Goal: Transaction & Acquisition: Purchase product/service

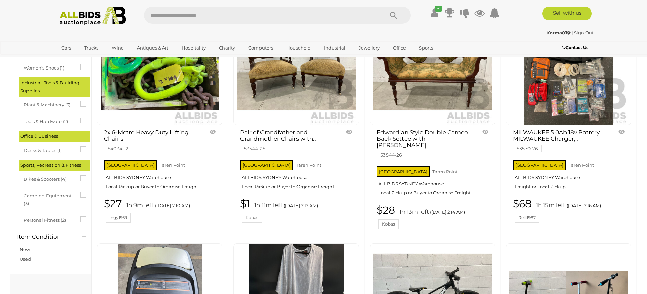
scroll to position [509, 0]
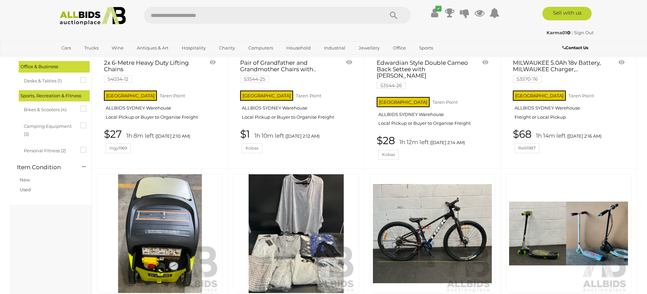
drag, startPoint x: 186, startPoint y: 69, endPoint x: 182, endPoint y: 70, distance: 4.2
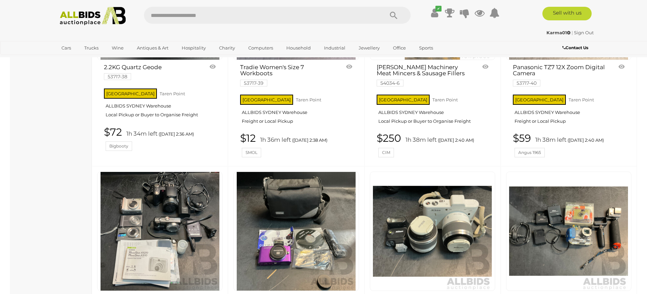
scroll to position [1630, 0]
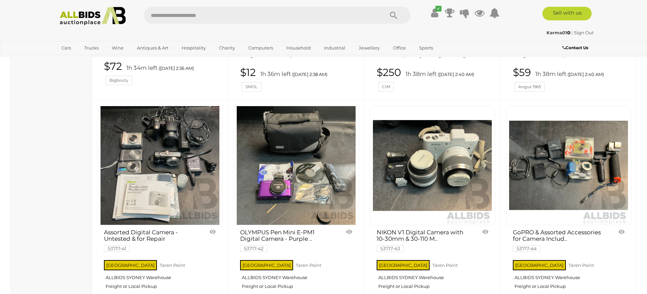
drag, startPoint x: 218, startPoint y: 77, endPoint x: 232, endPoint y: 227, distance: 150.1
click at [232, 227] on div "OLYMPUS Pen Mini E-PM1 Digital Camera - Purple .. 53717-42 NSW Taren Point $62 …" at bounding box center [296, 216] width 136 height 232
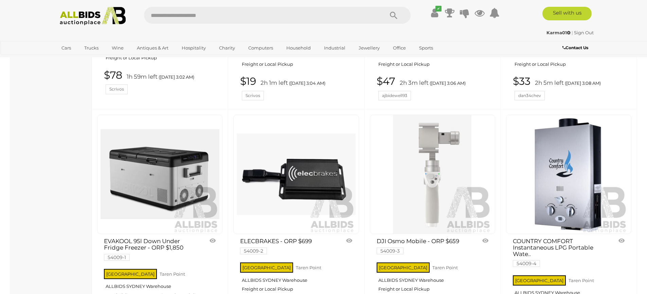
scroll to position [2580, 0]
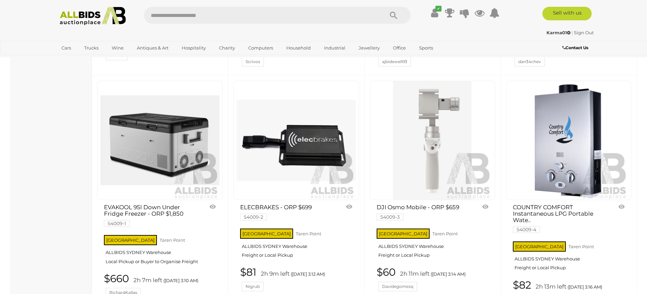
click at [300, 117] on link at bounding box center [295, 141] width 125 height 120
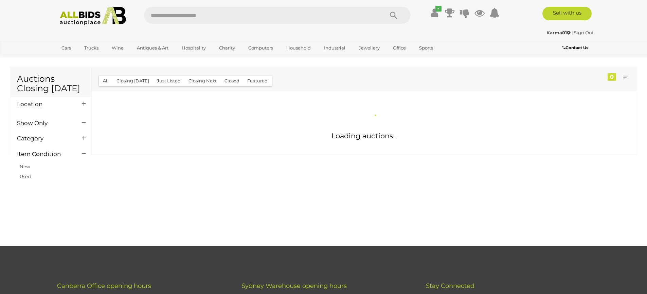
scroll to position [3168, 0]
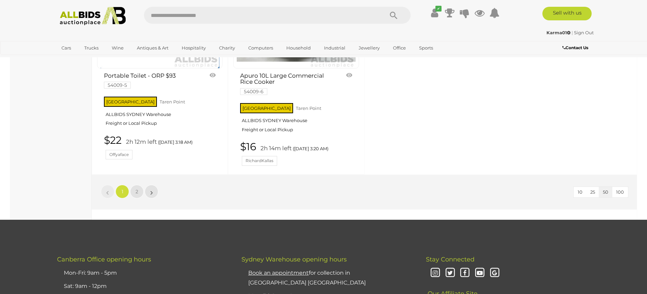
scroll to position [2954, 0]
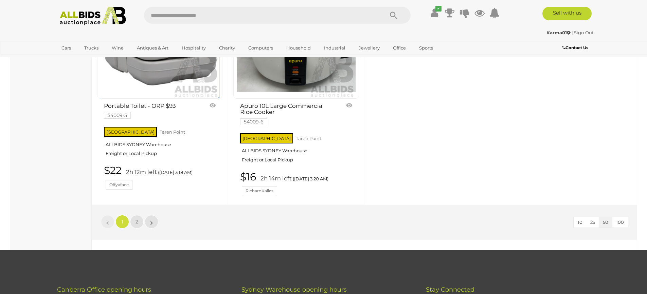
click at [141, 190] on link "$22 2h 12m left (Today 3:18 AM) Offyaface" at bounding box center [160, 177] width 113 height 25
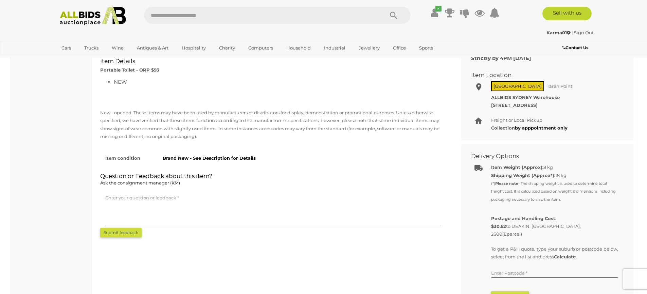
scroll to position [272, 0]
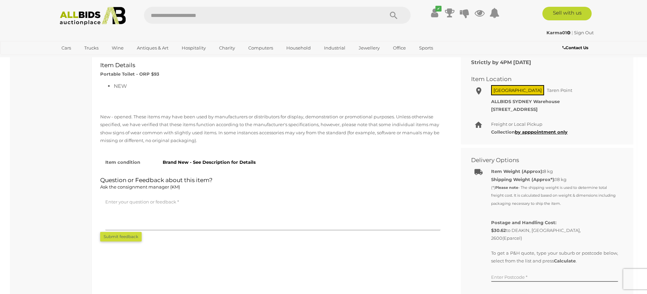
drag, startPoint x: 29, startPoint y: 27, endPoint x: 0, endPoint y: -16, distance: 51.8
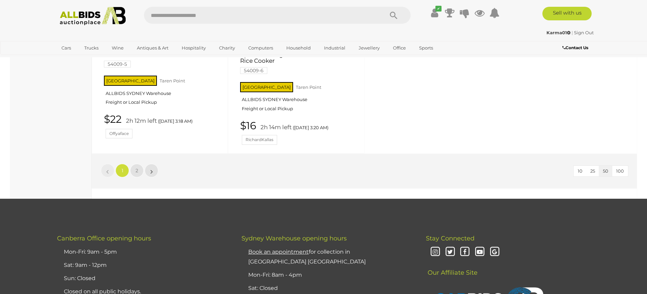
scroll to position [2981, 0]
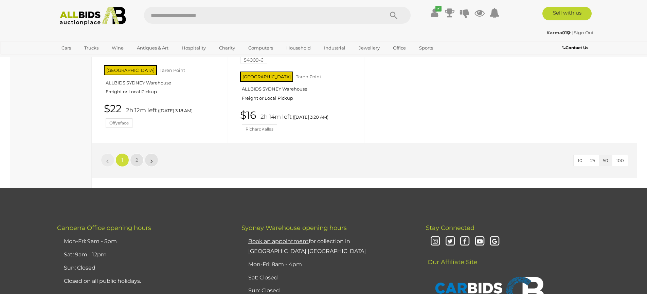
click at [140, 128] on link "$22 2h 12m left (Today 3:18 AM) Offyaface" at bounding box center [160, 115] width 113 height 25
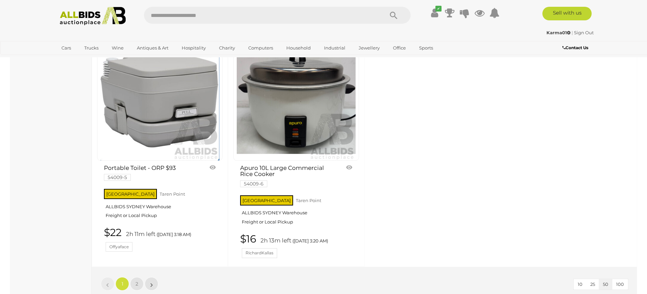
scroll to position [2846, 0]
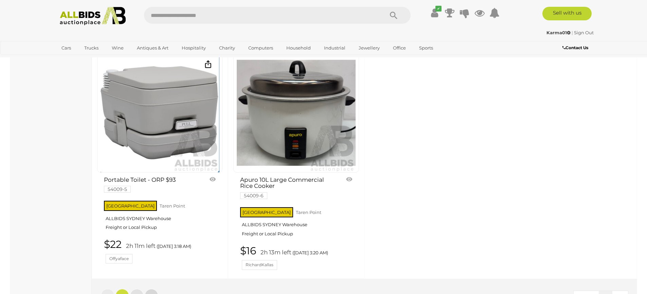
click at [148, 289] on link "»" at bounding box center [152, 296] width 14 height 14
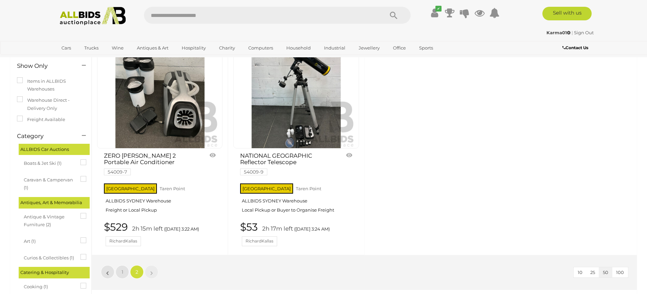
scroll to position [57, 0]
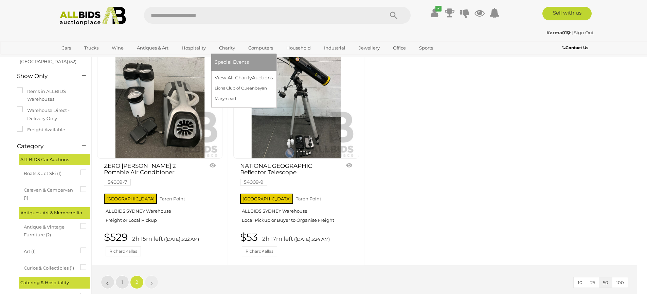
click at [220, 46] on link "Charity" at bounding box center [227, 47] width 25 height 11
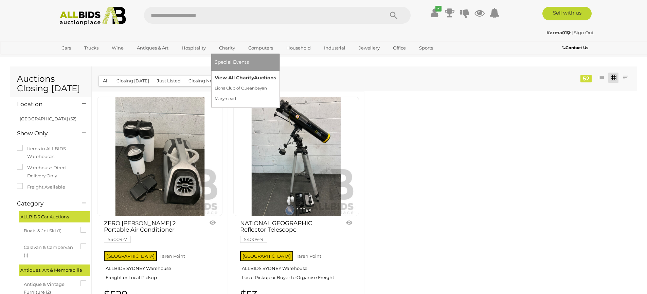
click at [224, 75] on link "View All Charity Auctions" at bounding box center [245, 78] width 61 height 11
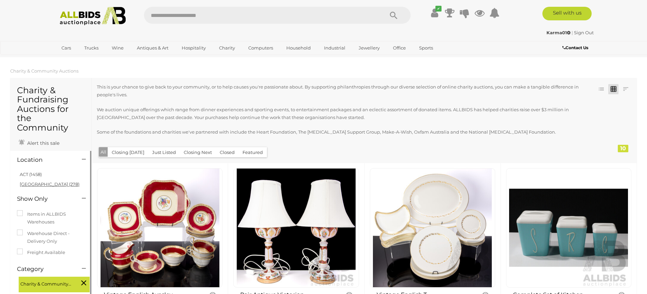
drag, startPoint x: 37, startPoint y: 173, endPoint x: 33, endPoint y: 174, distance: 4.1
click at [33, 182] on link "[GEOGRAPHIC_DATA] (278)" at bounding box center [50, 184] width 60 height 5
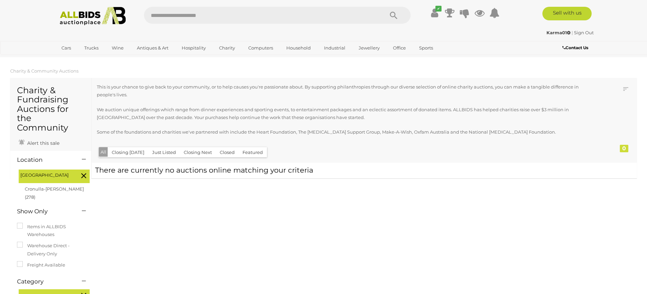
click at [70, 171] on span "NSW" at bounding box center [45, 175] width 51 height 8
click at [76, 170] on div "NSW" at bounding box center [54, 177] width 71 height 14
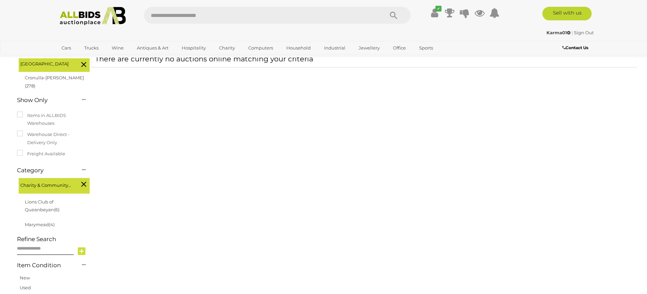
scroll to position [102, 0]
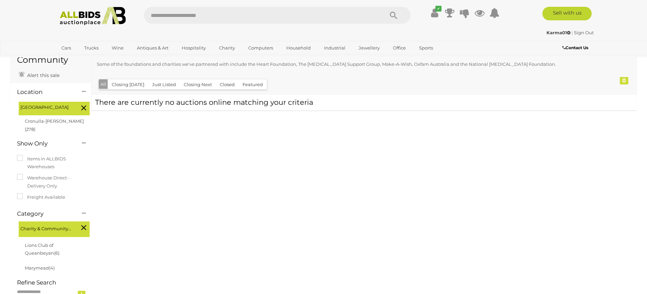
scroll to position [34, 0]
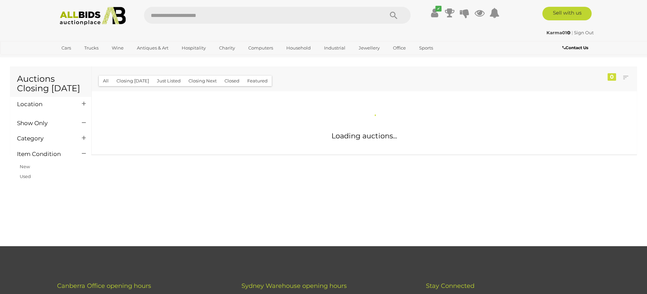
scroll to position [2812, 0]
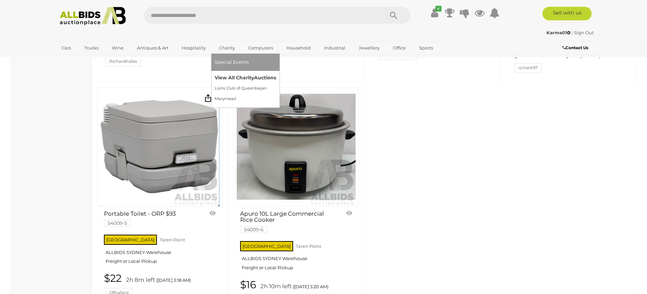
click at [219, 76] on link "View All Charity Auctions" at bounding box center [245, 78] width 61 height 11
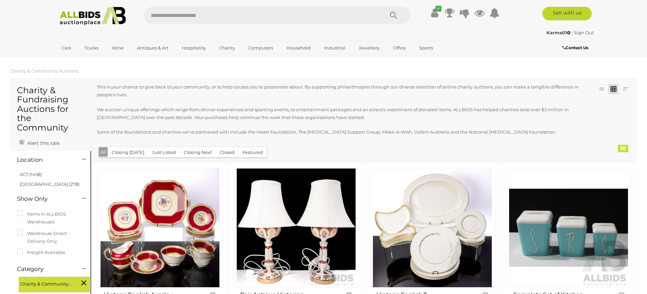
click at [29, 170] on li "ACT (1458)" at bounding box center [52, 175] width 66 height 10
click at [30, 170] on li "ACT (1458)" at bounding box center [52, 175] width 66 height 10
click at [34, 172] on link "ACT (1458)" at bounding box center [31, 174] width 22 height 5
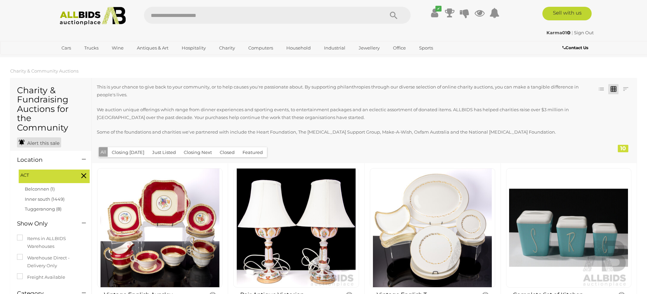
drag, startPoint x: 43, startPoint y: 134, endPoint x: 43, endPoint y: 130, distance: 3.7
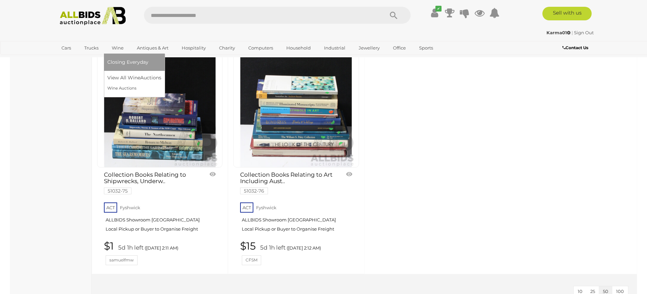
scroll to position [577, 0]
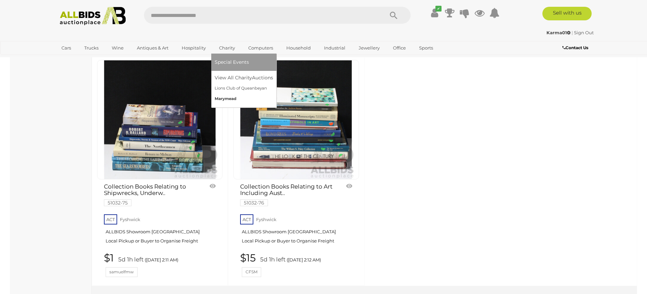
drag, startPoint x: 220, startPoint y: 98, endPoint x: 214, endPoint y: 100, distance: 5.8
click at [215, 100] on link "Marymead" at bounding box center [244, 99] width 58 height 11
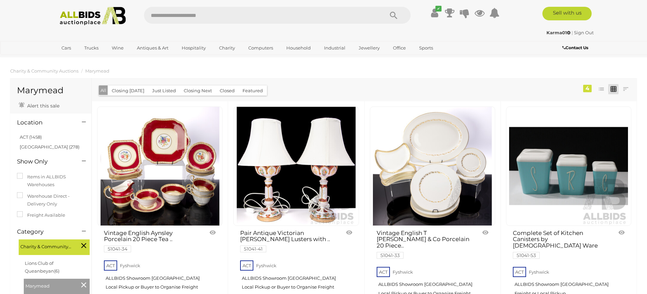
click at [57, 17] on img at bounding box center [93, 16] width 74 height 19
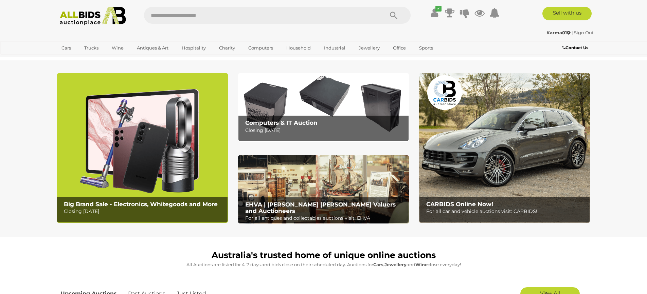
click at [131, 92] on img at bounding box center [142, 148] width 171 height 150
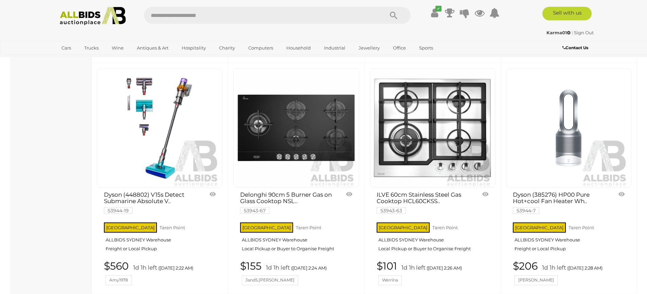
scroll to position [713, 0]
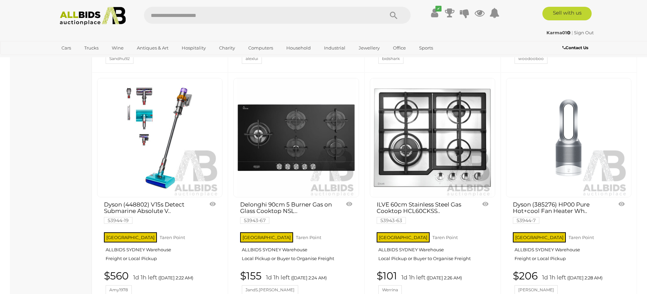
drag, startPoint x: 535, startPoint y: 141, endPoint x: 537, endPoint y: 126, distance: 15.3
click at [537, 126] on link at bounding box center [568, 138] width 125 height 120
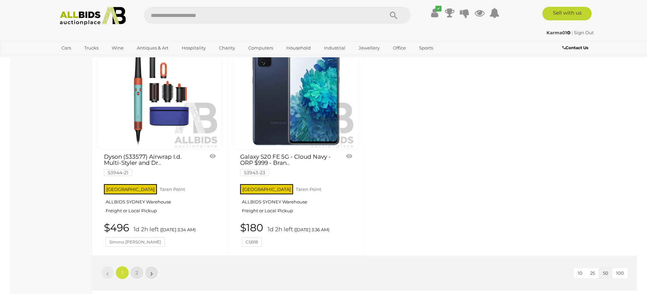
scroll to position [2855, 0]
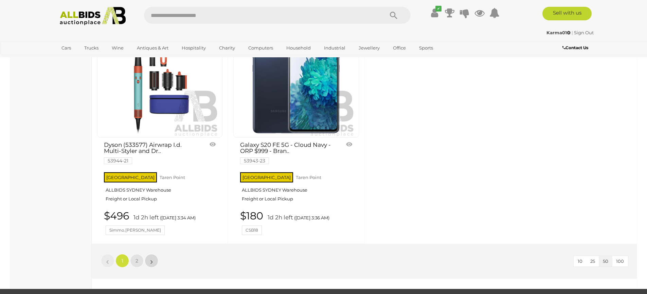
click at [149, 257] on link "»" at bounding box center [152, 261] width 14 height 14
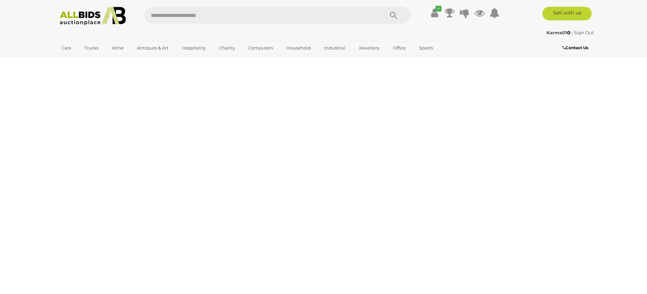
scroll to position [23, 0]
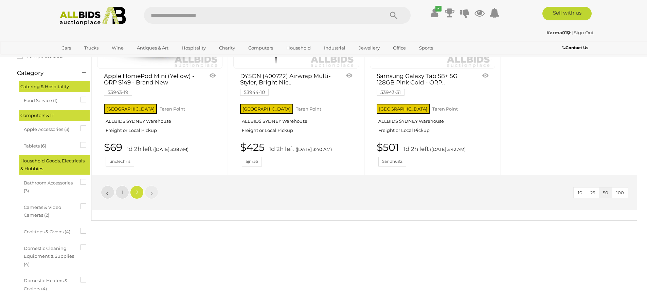
scroll to position [159, 0]
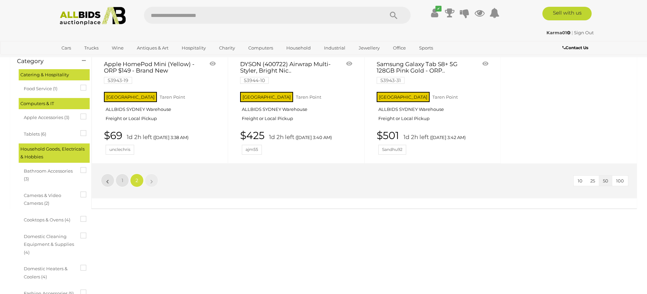
drag, startPoint x: 153, startPoint y: 197, endPoint x: 1, endPoint y: 87, distance: 187.6
